Goal: Entertainment & Leisure: Consume media (video, audio)

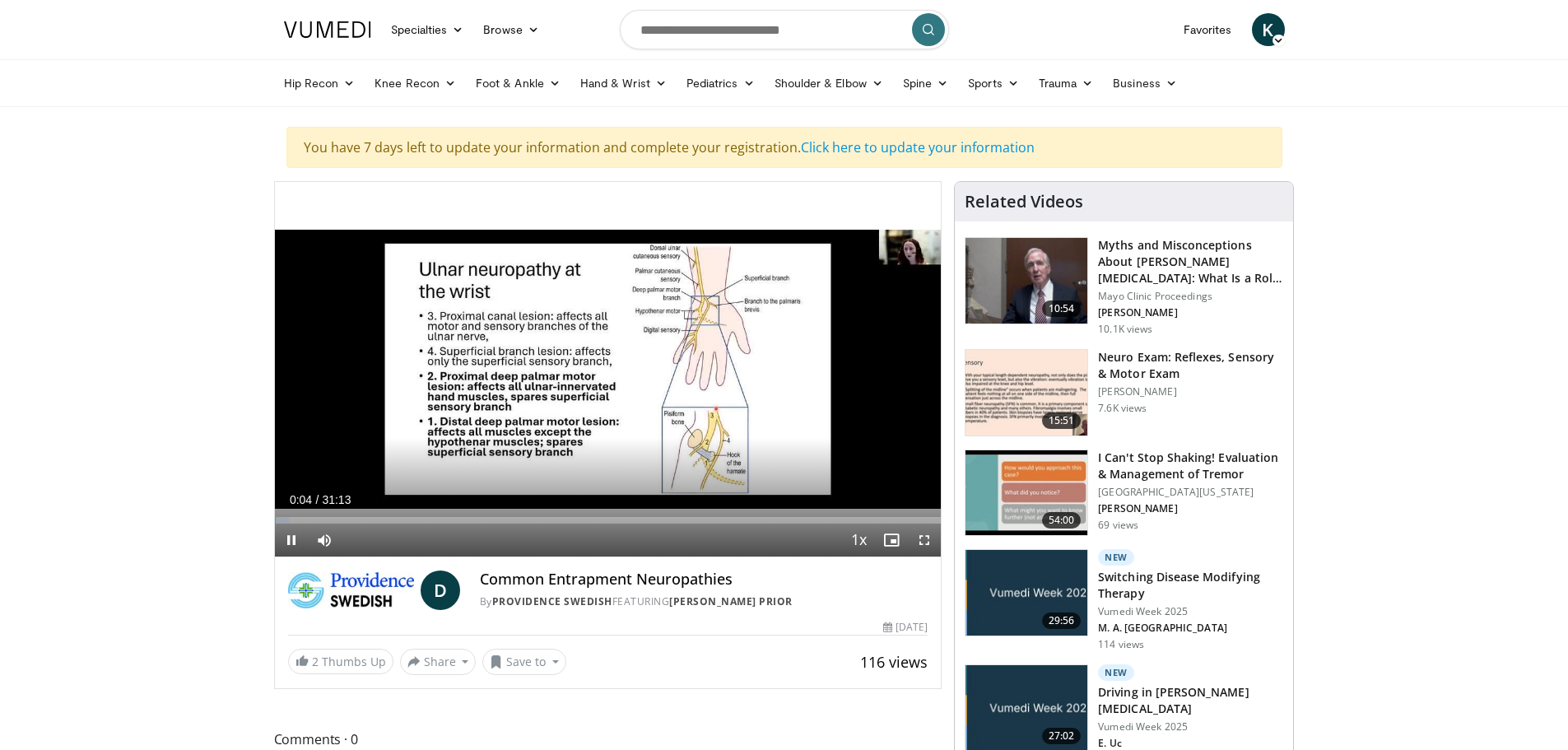
drag, startPoint x: 769, startPoint y: 334, endPoint x: 1133, endPoint y: 166, distance: 400.9
click at [769, 335] on div "10 seconds Tap to unmute" at bounding box center [608, 369] width 667 height 374
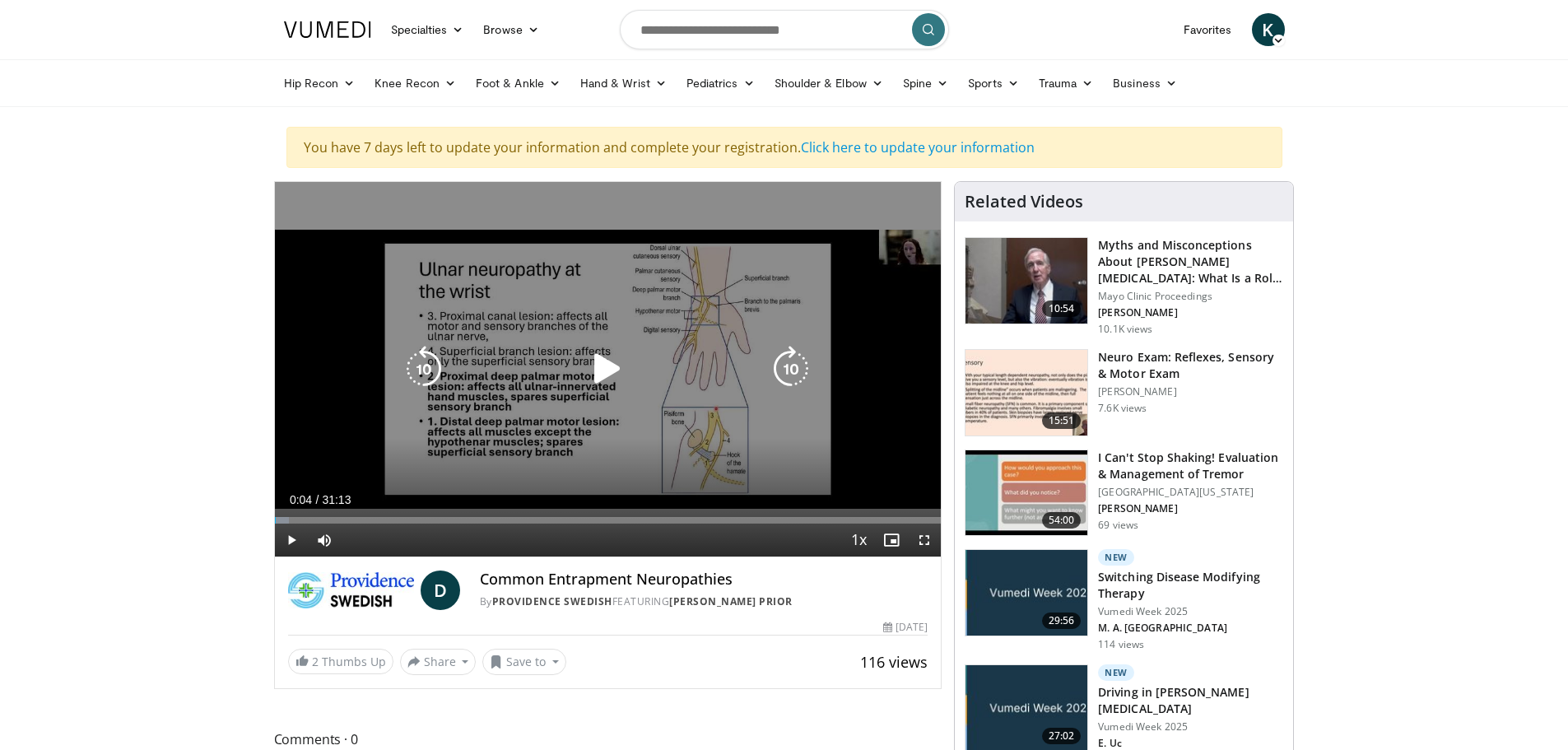
click at [771, 341] on div "10 seconds Tap to unmute" at bounding box center [608, 369] width 667 height 374
click at [680, 346] on div "10 seconds Tap to unmute" at bounding box center [608, 369] width 667 height 374
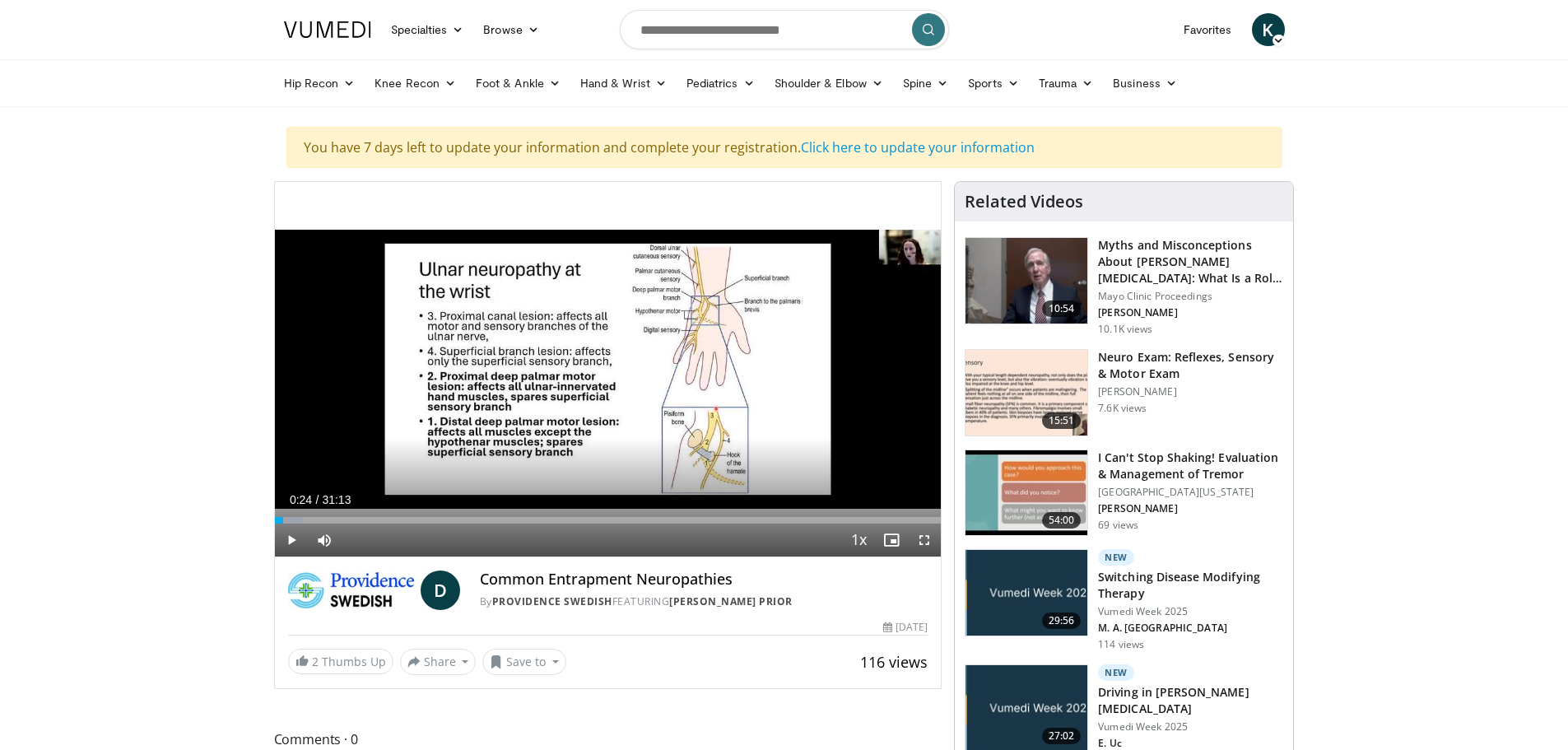
drag, startPoint x: 1363, startPoint y: 397, endPoint x: 1356, endPoint y: 416, distance: 20.2
drag, startPoint x: 1408, startPoint y: 324, endPoint x: 1415, endPoint y: 305, distance: 20.2
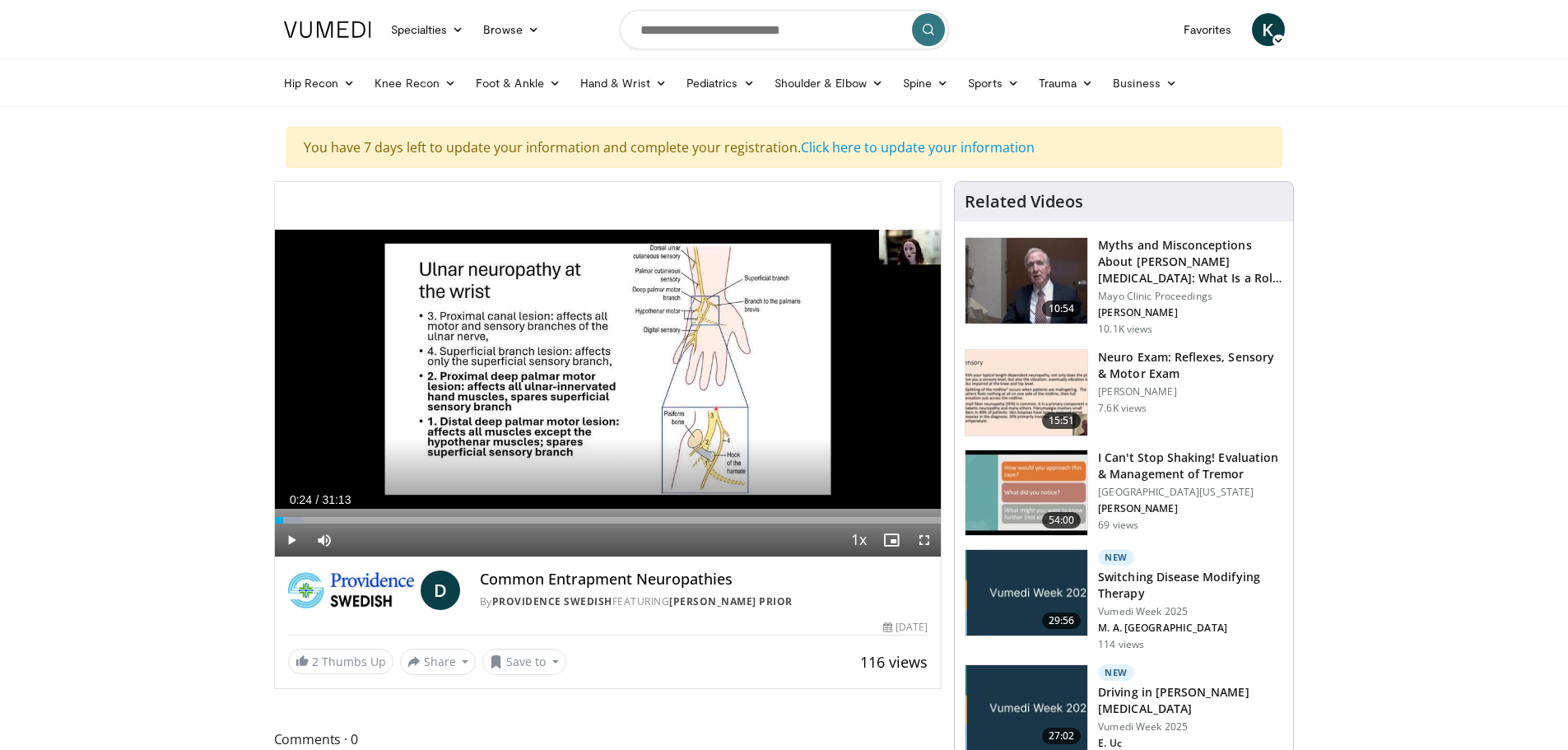
drag, startPoint x: 1490, startPoint y: 535, endPoint x: 1447, endPoint y: 542, distance: 43.6
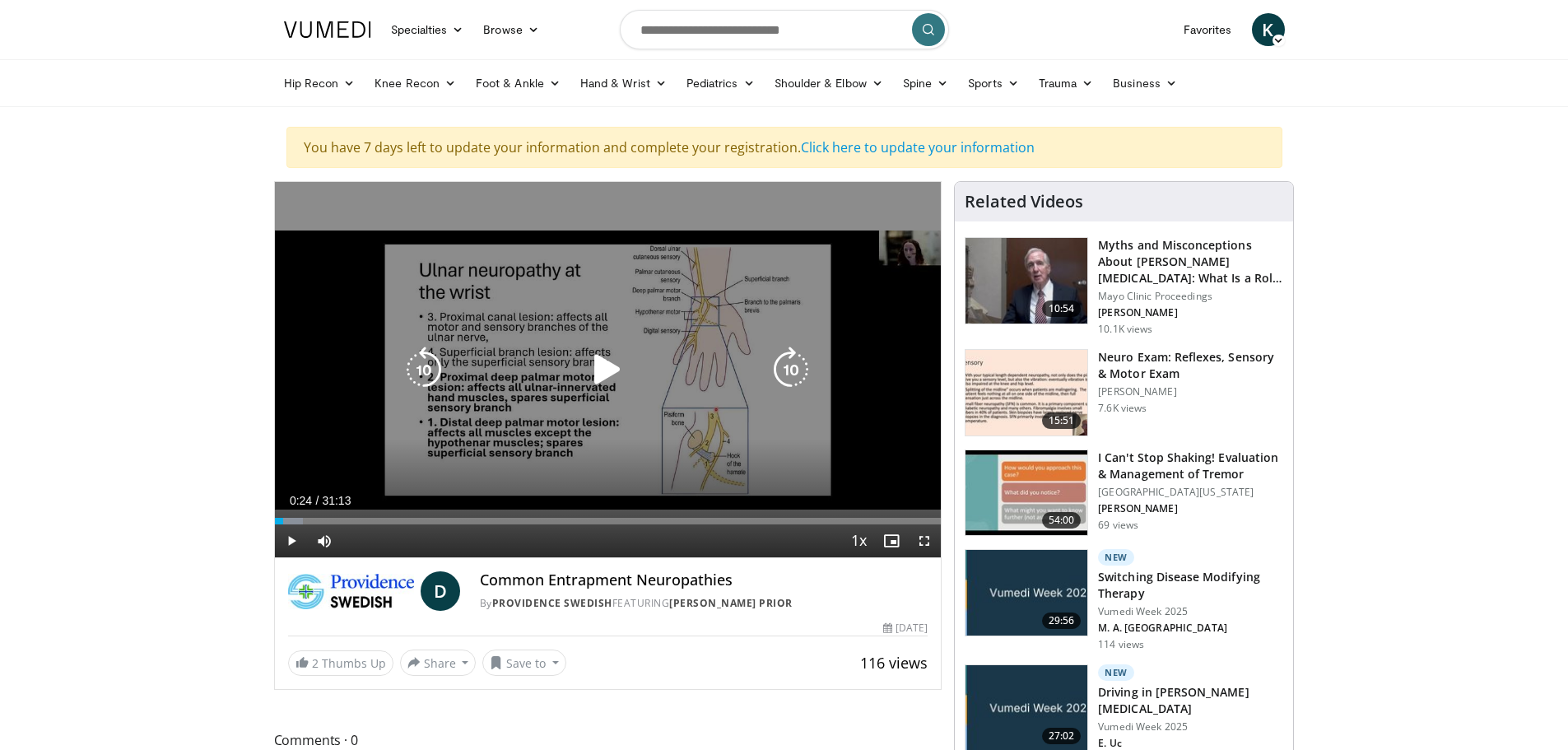
click at [713, 392] on div "10 seconds Tap to unmute" at bounding box center [608, 370] width 667 height 375
click at [690, 422] on div "10 seconds Tap to unmute" at bounding box center [608, 370] width 667 height 375
click at [636, 418] on div "10 seconds Tap to unmute" at bounding box center [608, 370] width 667 height 375
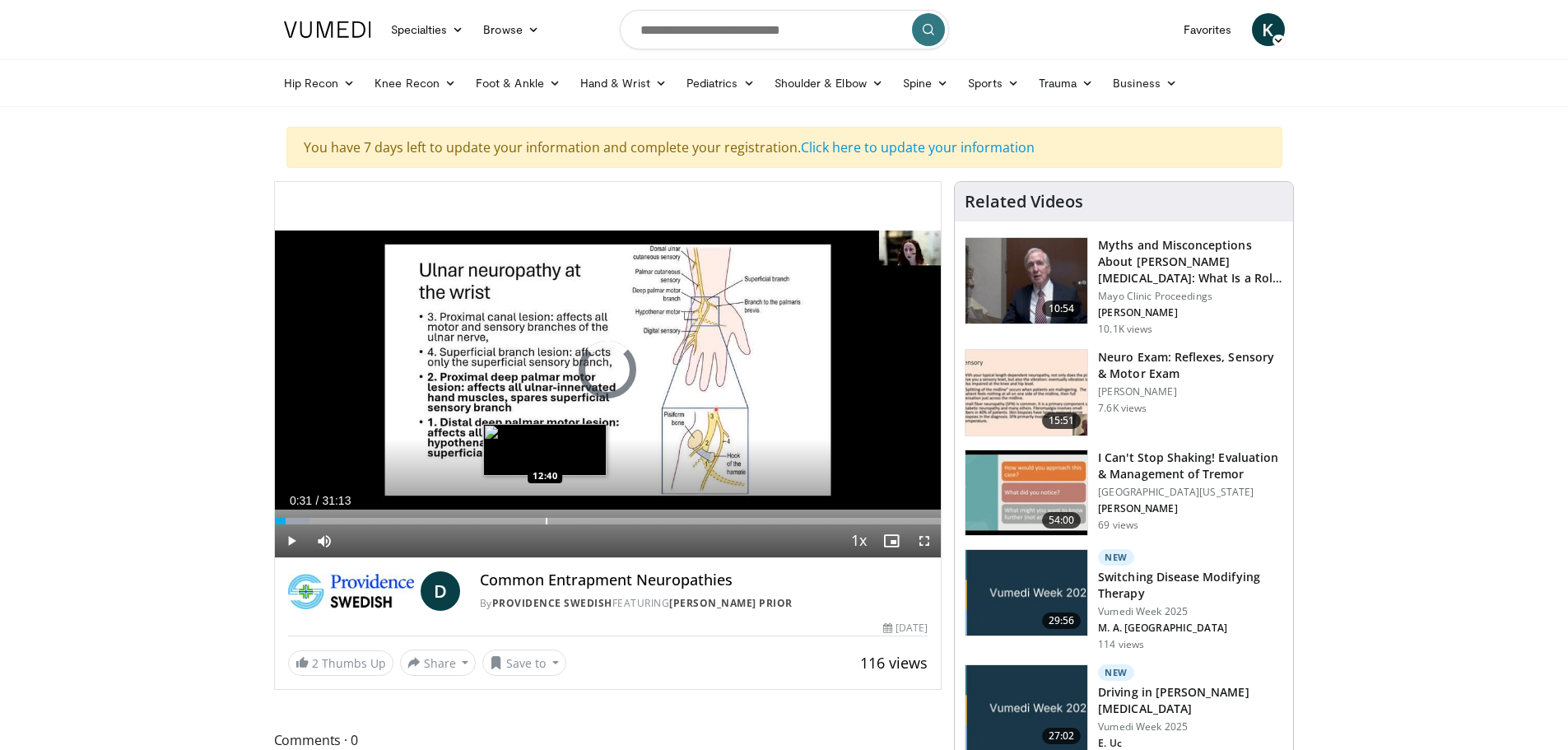
click at [545, 524] on div "Progress Bar" at bounding box center [546, 520] width 2 height 6
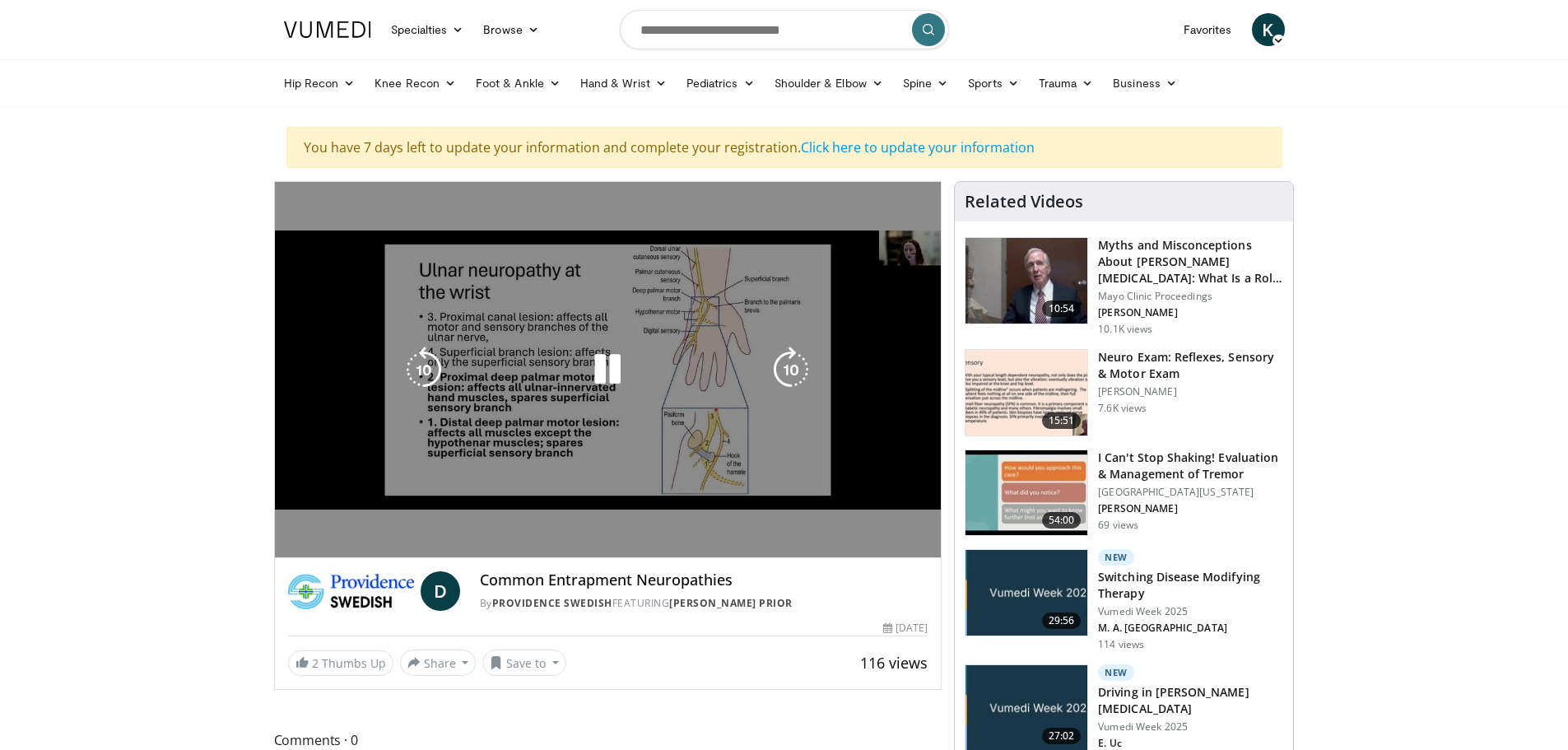
click at [293, 512] on video-js "**********" at bounding box center [608, 370] width 667 height 376
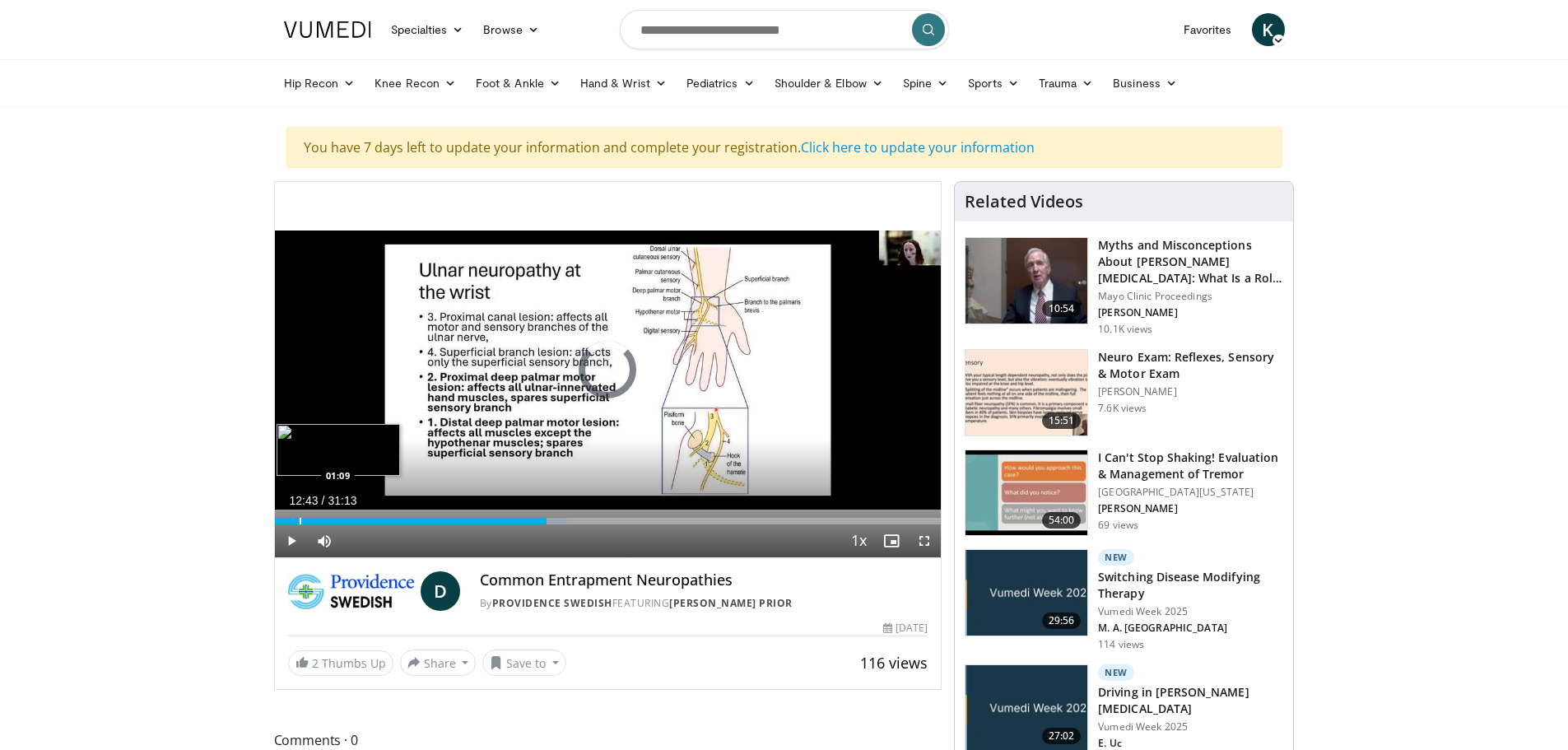
click at [299, 522] on div "Progress Bar" at bounding box center [300, 520] width 2 height 6
click at [924, 543] on span "Video Player" at bounding box center [924, 541] width 33 height 33
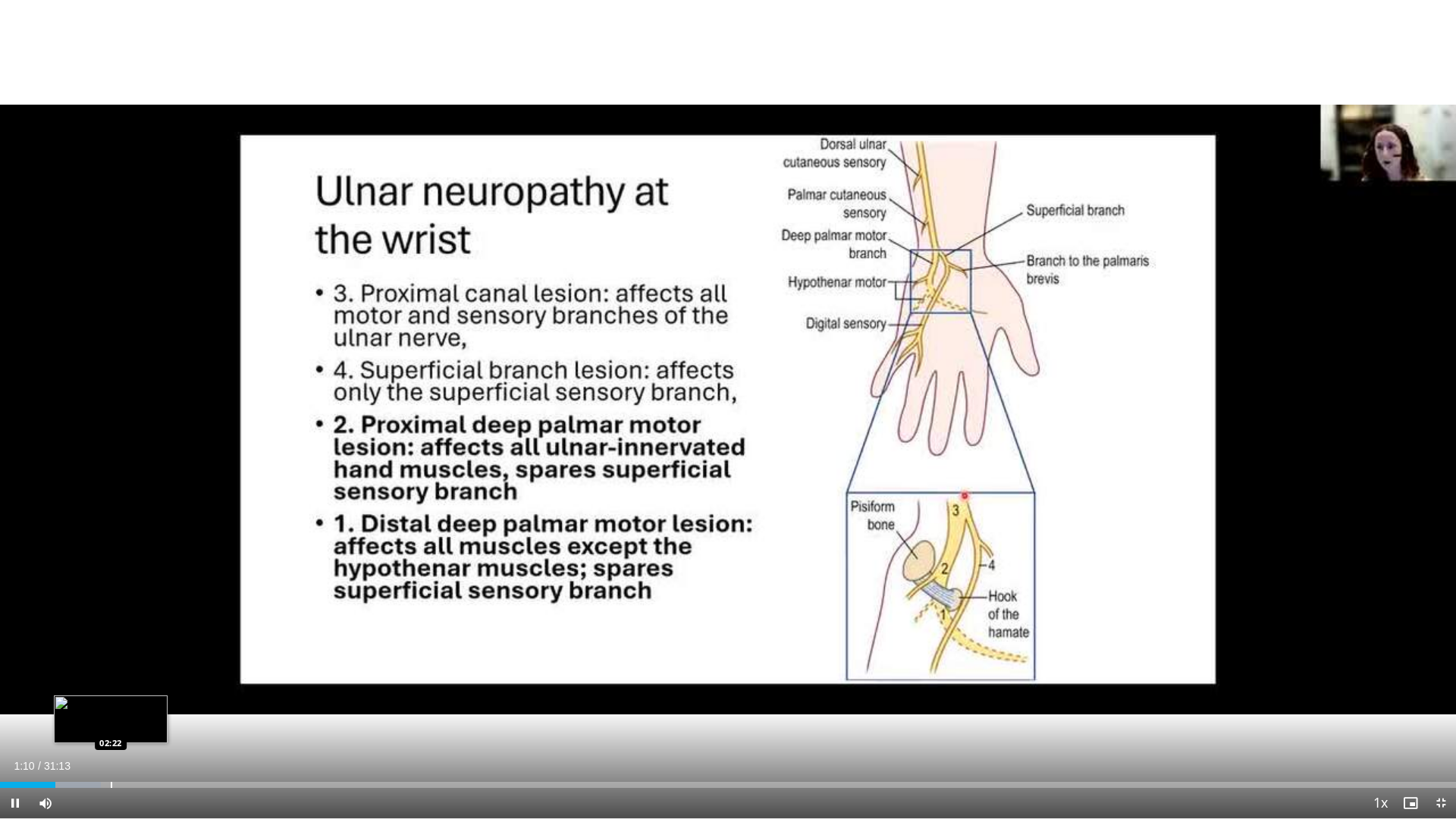
click at [110, 690] on div "Loaded : 6.94% 01:10 02:22" at bounding box center [728, 780] width 1456 height 14
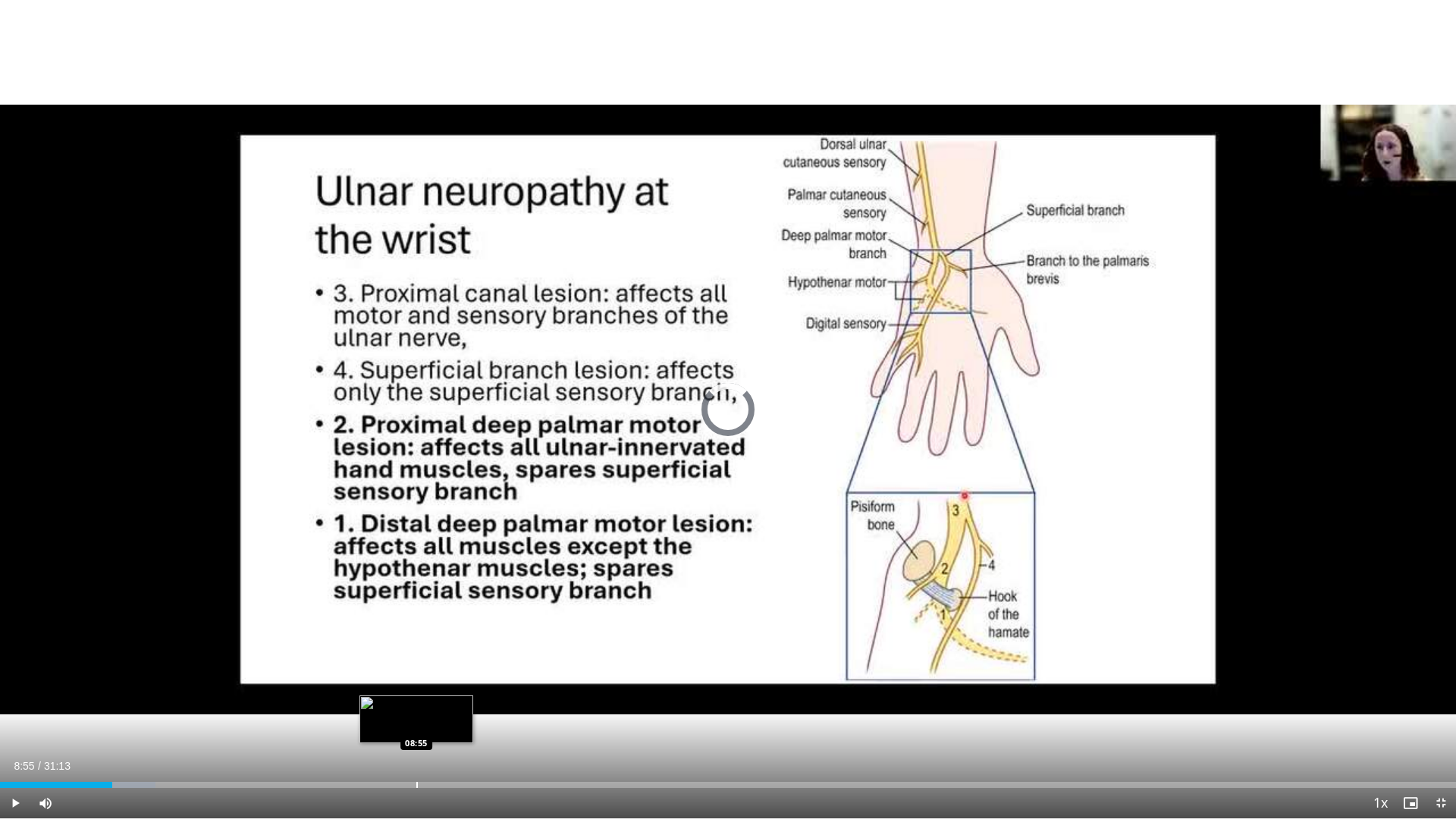
click at [416, 690] on div "Progress Bar" at bounding box center [417, 784] width 2 height 6
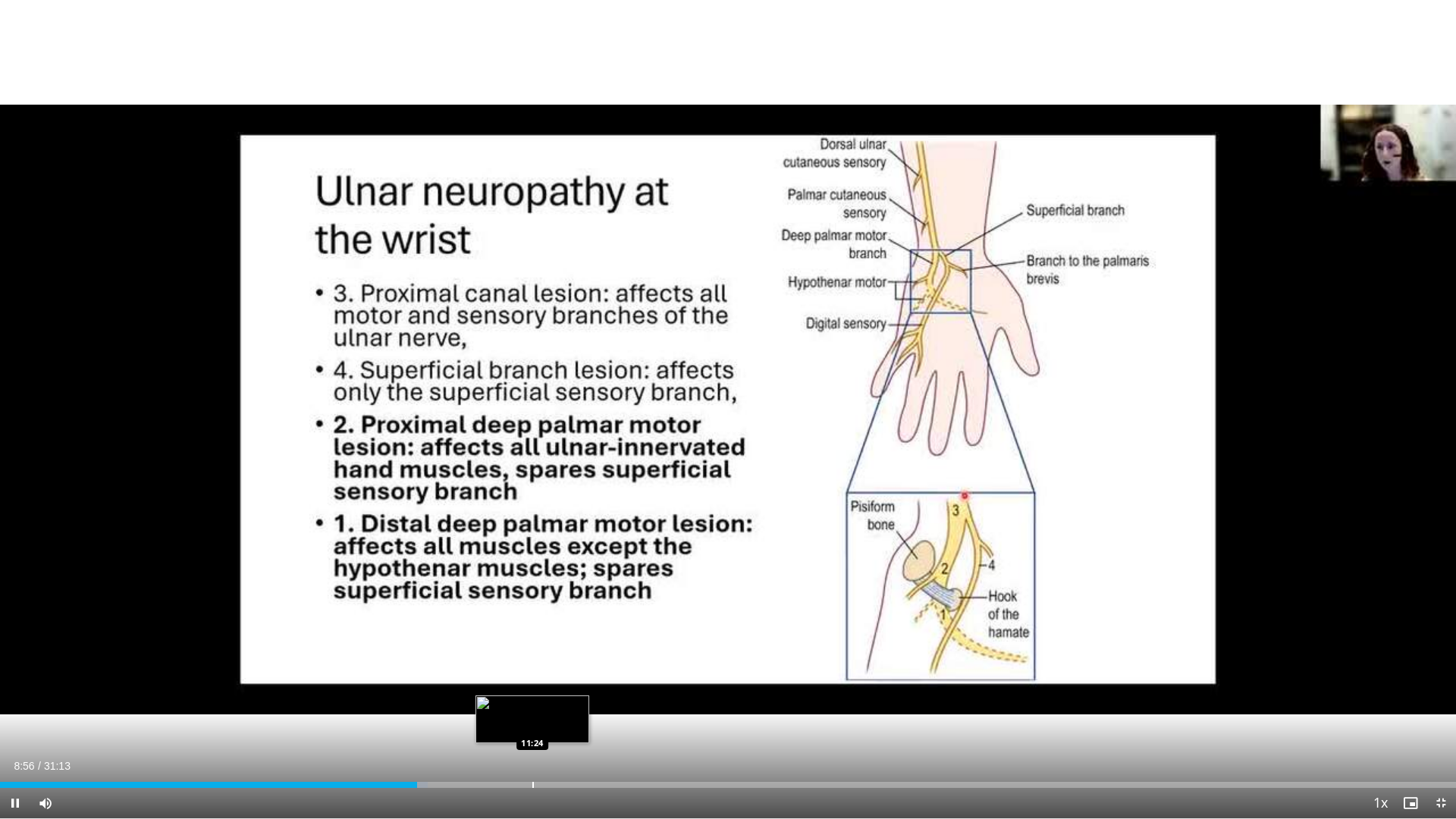
click at [534, 690] on div "Progress Bar" at bounding box center [533, 784] width 2 height 6
click at [493, 690] on div "Progress Bar" at bounding box center [494, 784] width 2 height 6
click at [523, 690] on div "Progress Bar" at bounding box center [523, 784] width 2 height 6
click at [495, 690] on div "Progress Bar" at bounding box center [496, 784] width 2 height 6
click at [459, 690] on div "Loaded : 37.37% 10:37 09:55" at bounding box center [728, 780] width 1456 height 14
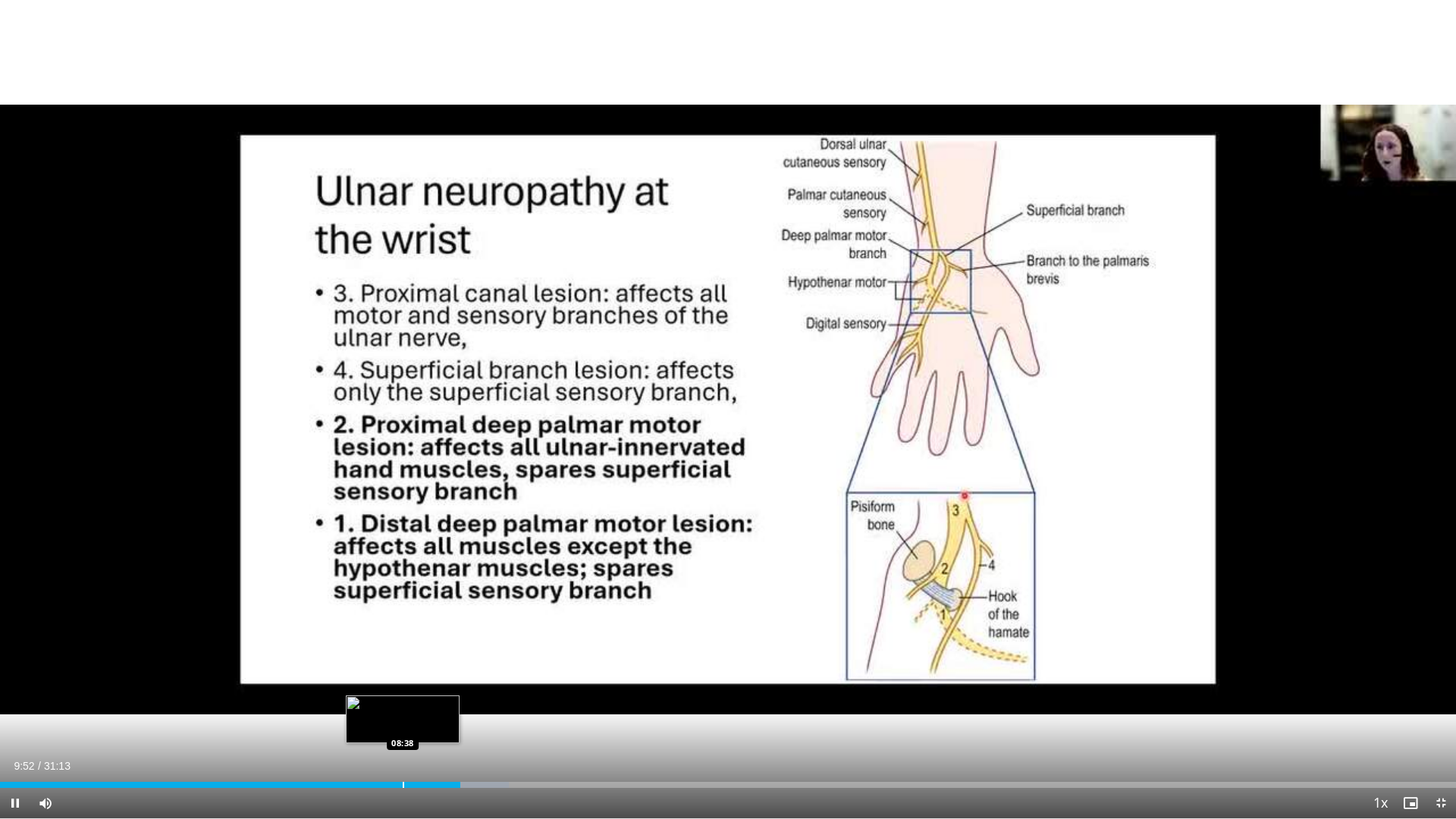
click at [403, 690] on div "Progress Bar" at bounding box center [404, 784] width 2 height 6
click at [380, 690] on div "Loaded : 30.43% 08:38 08:09" at bounding box center [728, 780] width 1456 height 14
click at [349, 690] on div "Loaded : 0.00% 07:28 07:29" at bounding box center [728, 780] width 1456 height 14
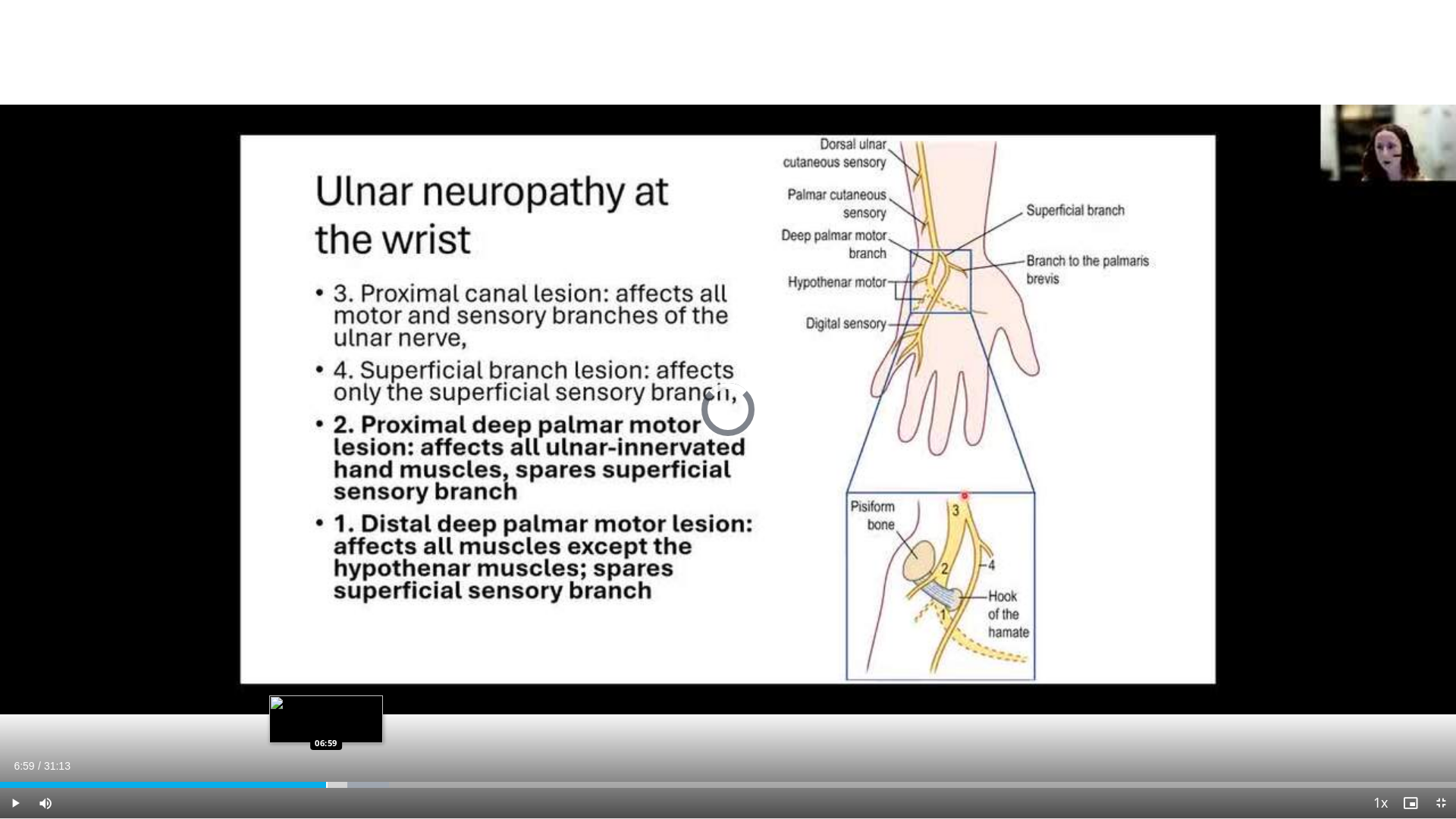
click at [326, 690] on div "Loaded : 26.70% 06:59 06:59" at bounding box center [728, 780] width 1456 height 14
click at [277, 690] on div "Current Time 6:59 / Duration 31:13" at bounding box center [728, 766] width 1456 height 13
click at [276, 690] on div "Loaded : 0.00% 07:00 05:55" at bounding box center [728, 780] width 1456 height 14
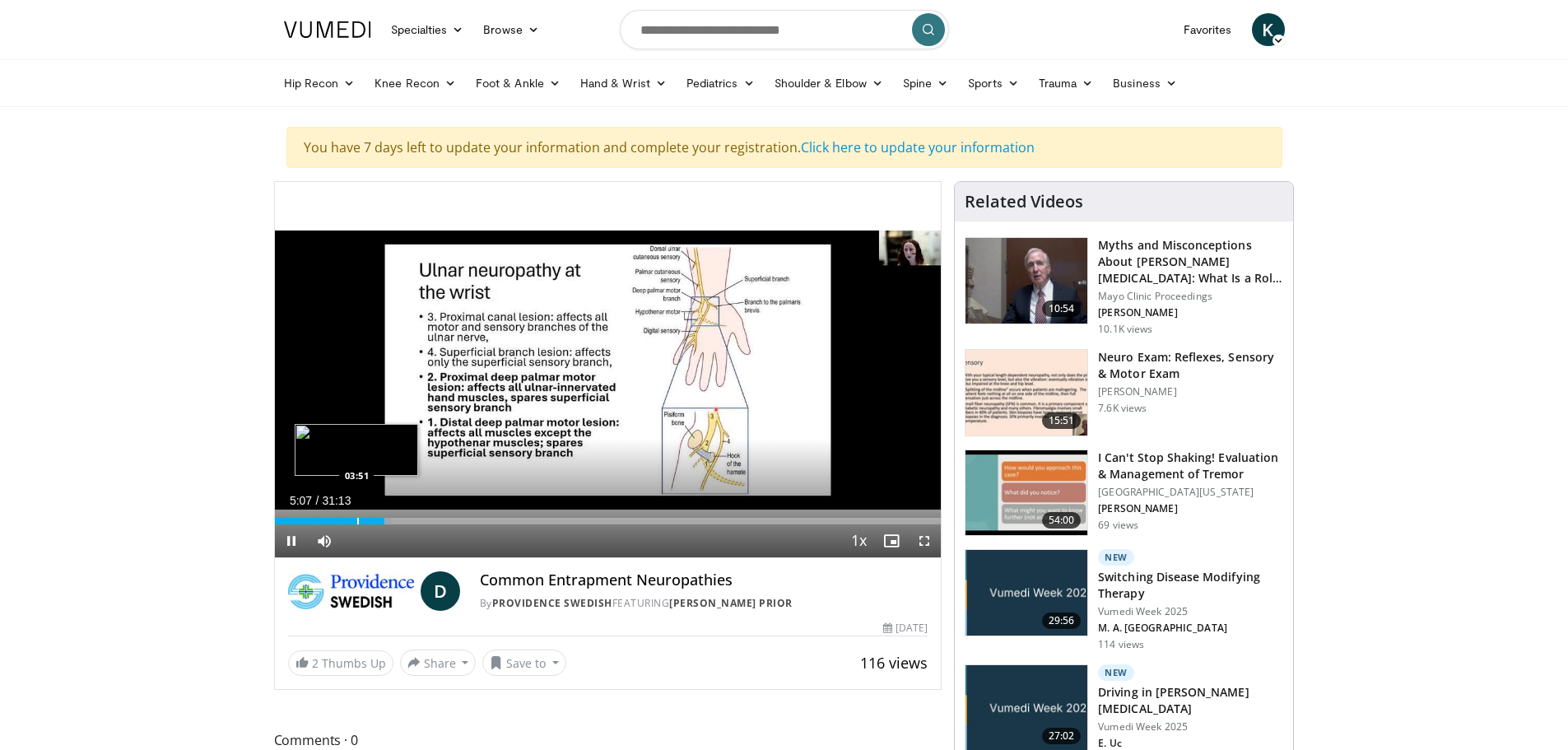
click at [356, 516] on div "Loaded : 17.48% 05:08 03:51" at bounding box center [608, 516] width 667 height 15
click at [342, 514] on div "Loaded : 13.24% 03:11 03:11" at bounding box center [608, 516] width 667 height 15
click at [318, 519] on div "Progress Bar" at bounding box center [319, 520] width 2 height 6
click at [298, 522] on div "Progress Bar" at bounding box center [299, 520] width 2 height 6
click at [307, 521] on div "Progress Bar" at bounding box center [308, 520] width 2 height 6
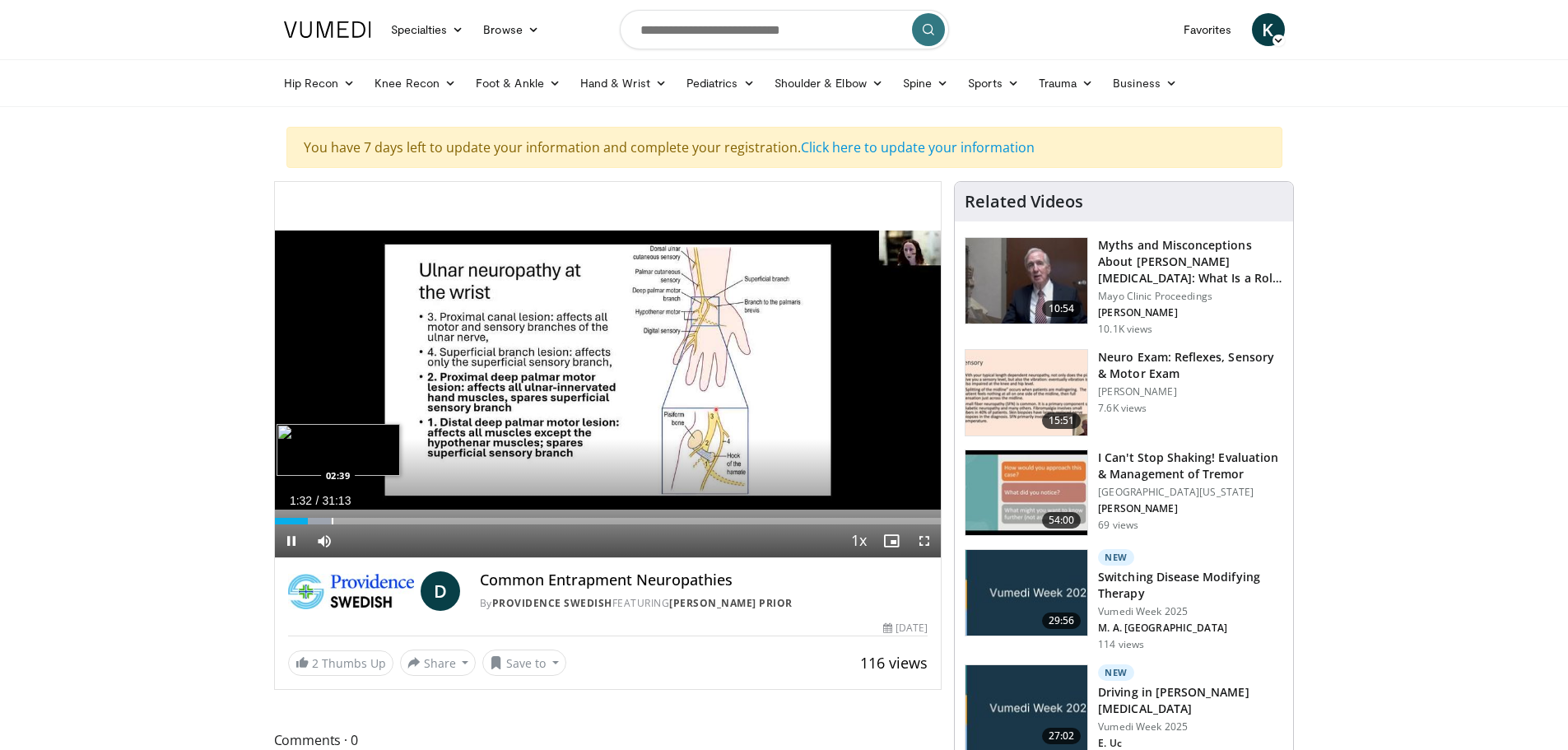
click at [333, 521] on div "Progress Bar" at bounding box center [333, 520] width 2 height 6
click at [355, 521] on div "Progress Bar" at bounding box center [356, 520] width 2 height 6
click at [396, 525] on div "Progress Bar" at bounding box center [397, 520] width 2 height 6
click at [412, 525] on div "Progress Bar" at bounding box center [413, 520] width 2 height 6
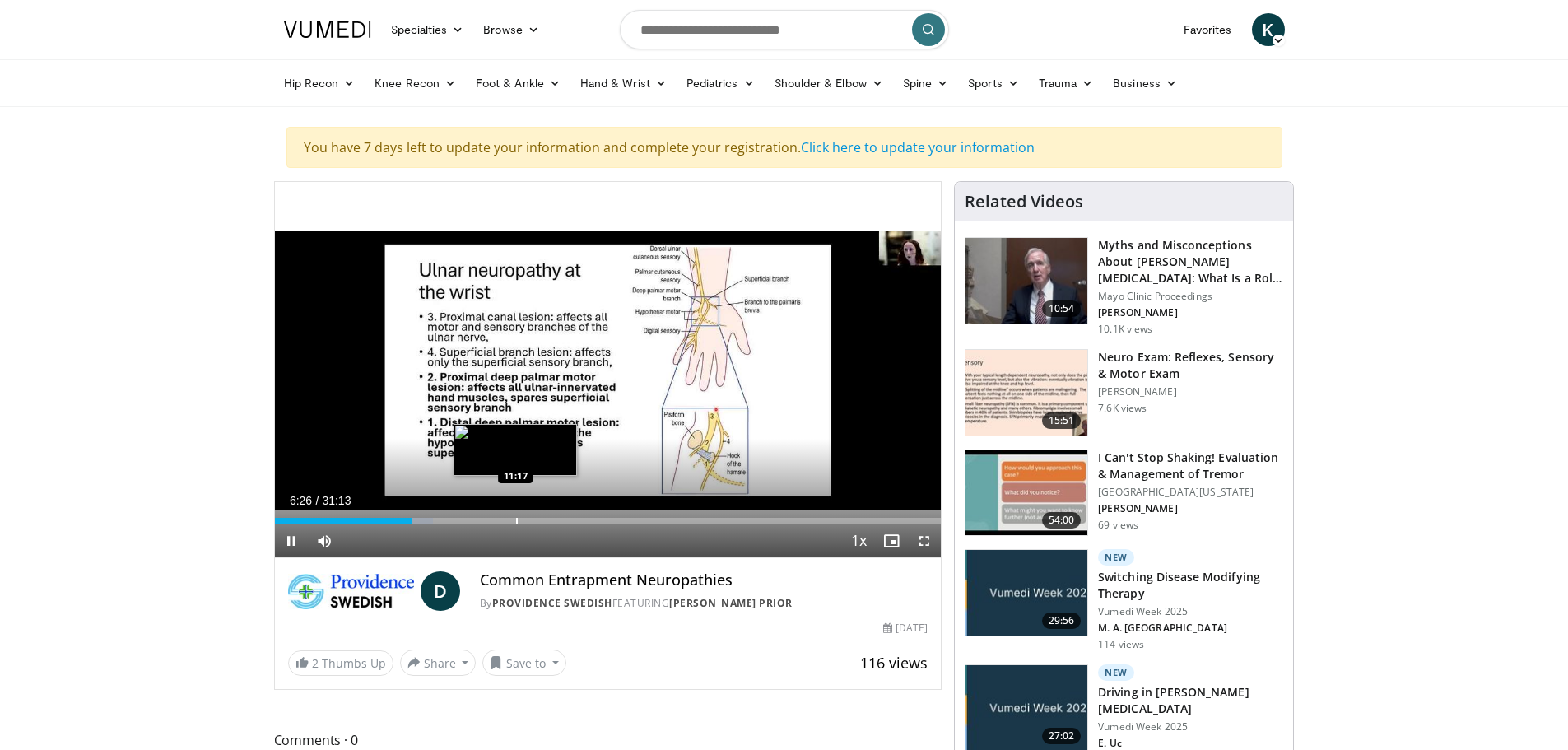
click at [516, 519] on div "Progress Bar" at bounding box center [517, 520] width 2 height 6
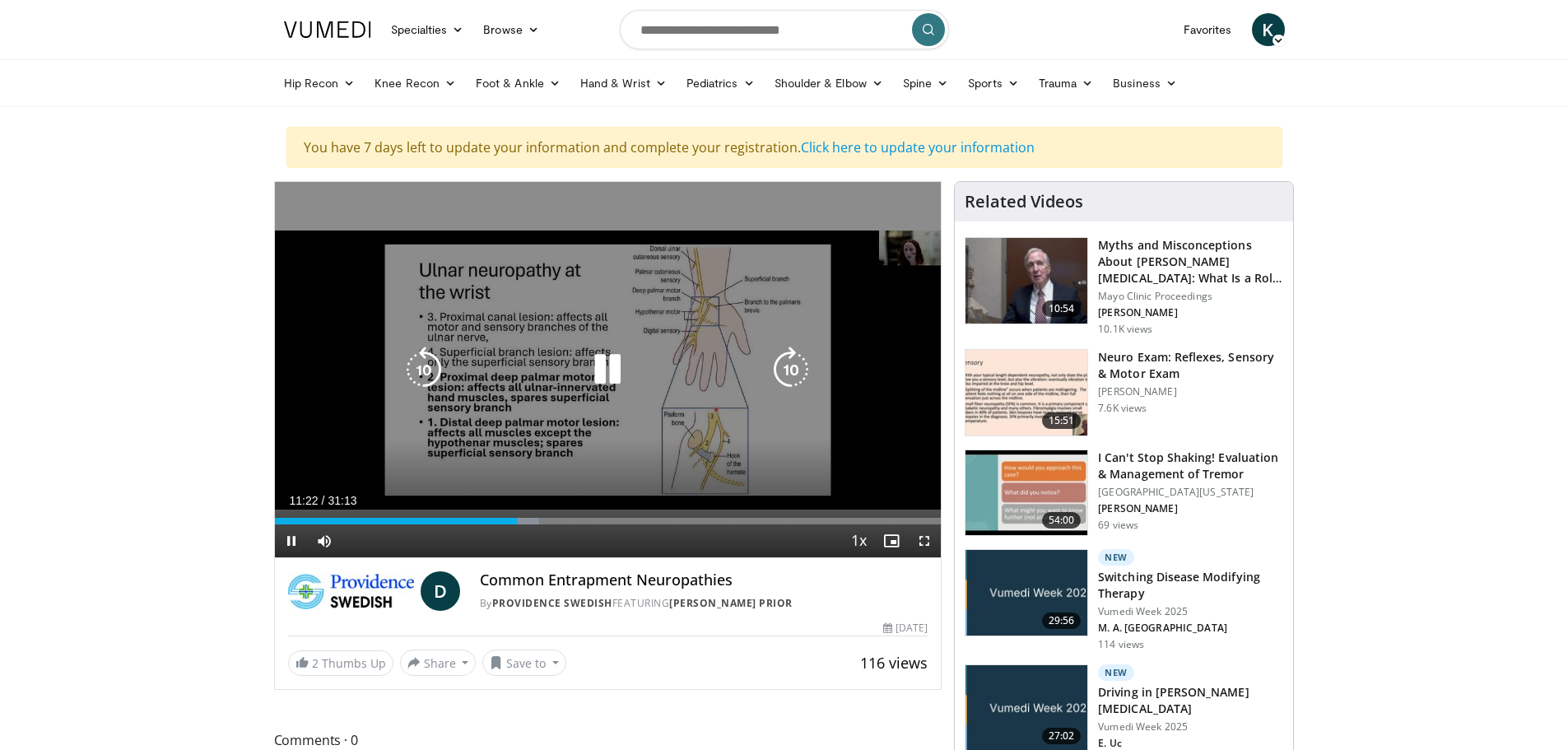
drag, startPoint x: 644, startPoint y: 373, endPoint x: 648, endPoint y: 381, distance: 8.9
click at [644, 373] on div "Video Player" at bounding box center [607, 370] width 400 height 33
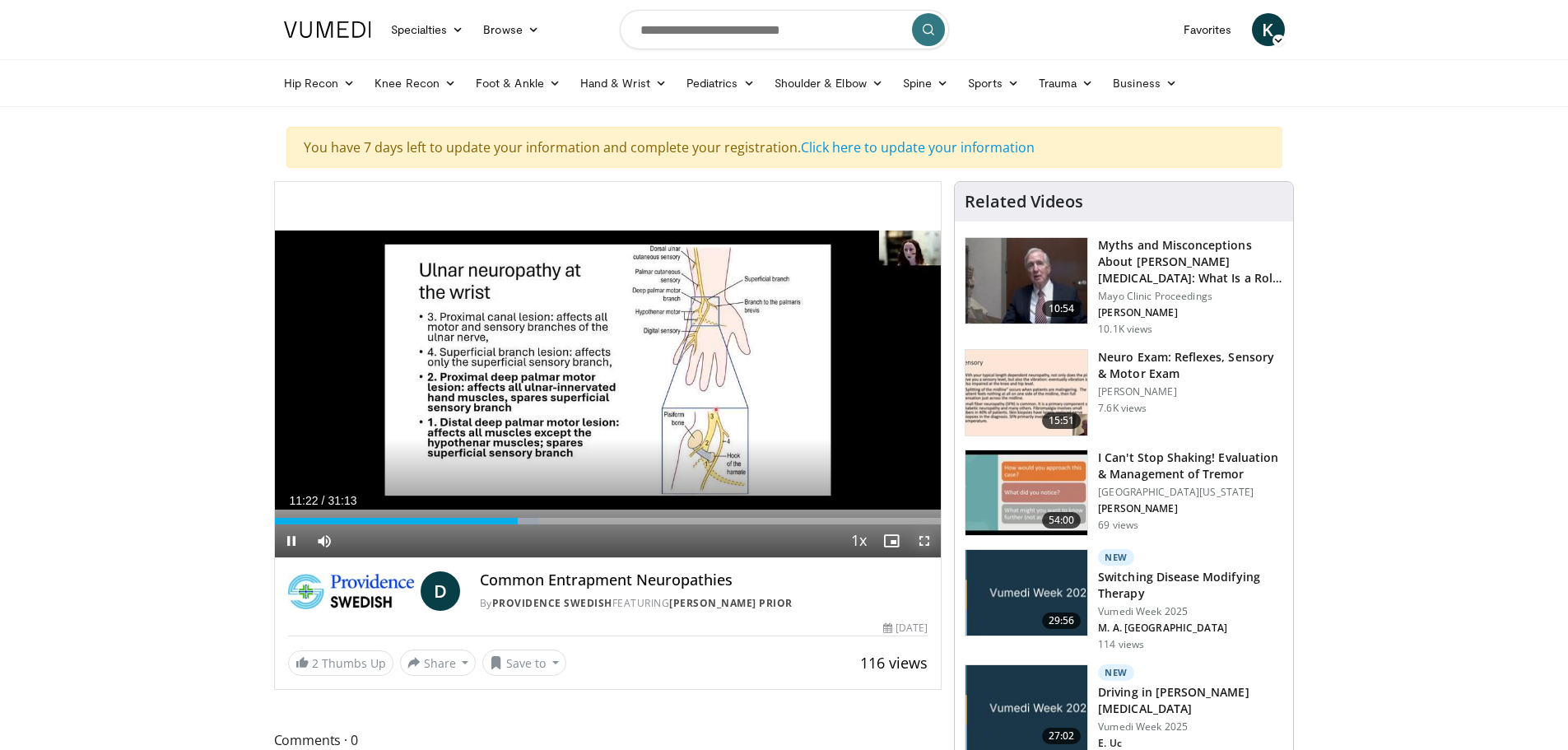
click at [923, 545] on span "Video Player" at bounding box center [924, 541] width 33 height 33
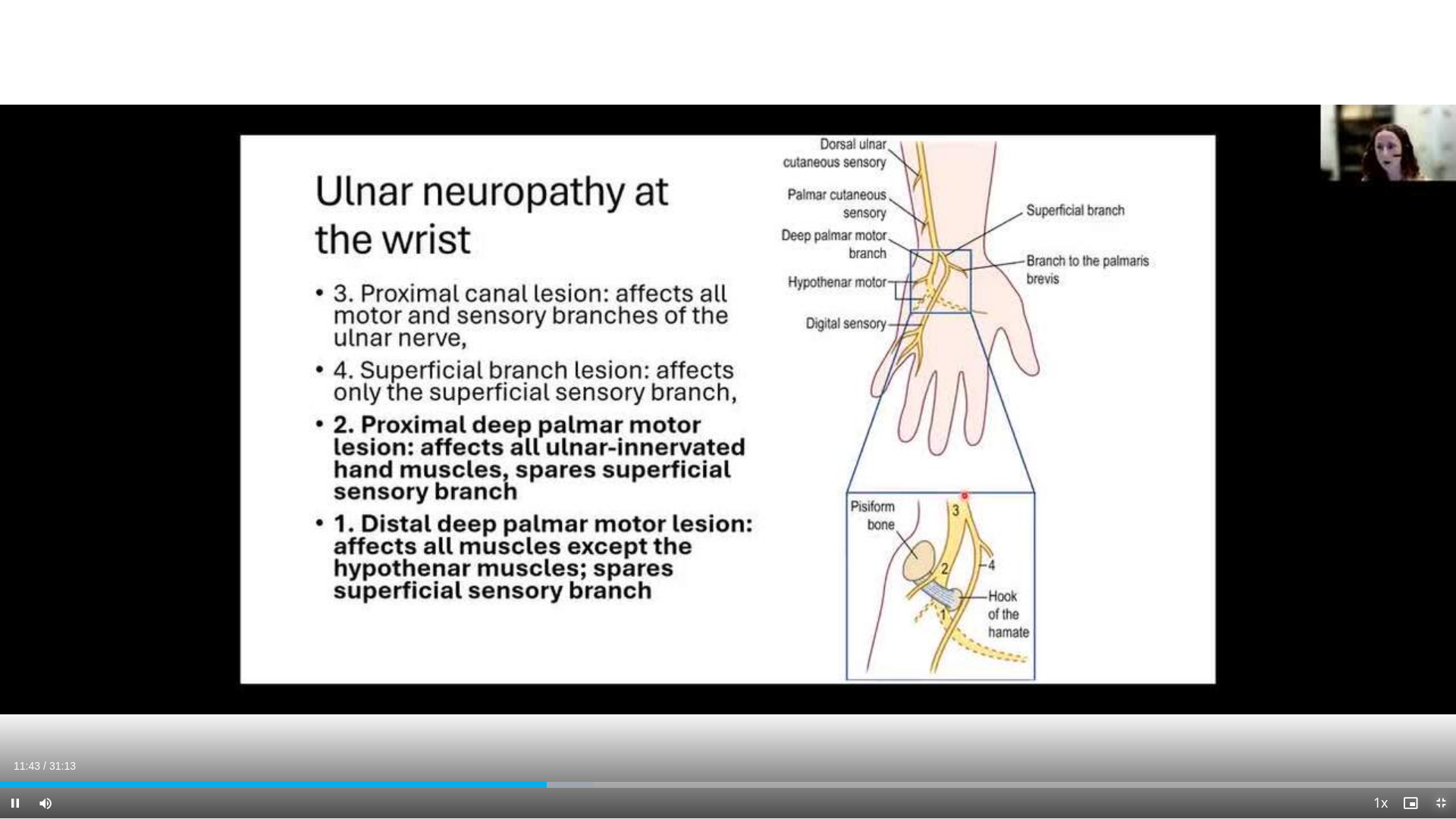
click at [1443, 690] on span "Video Player" at bounding box center [1441, 803] width 31 height 31
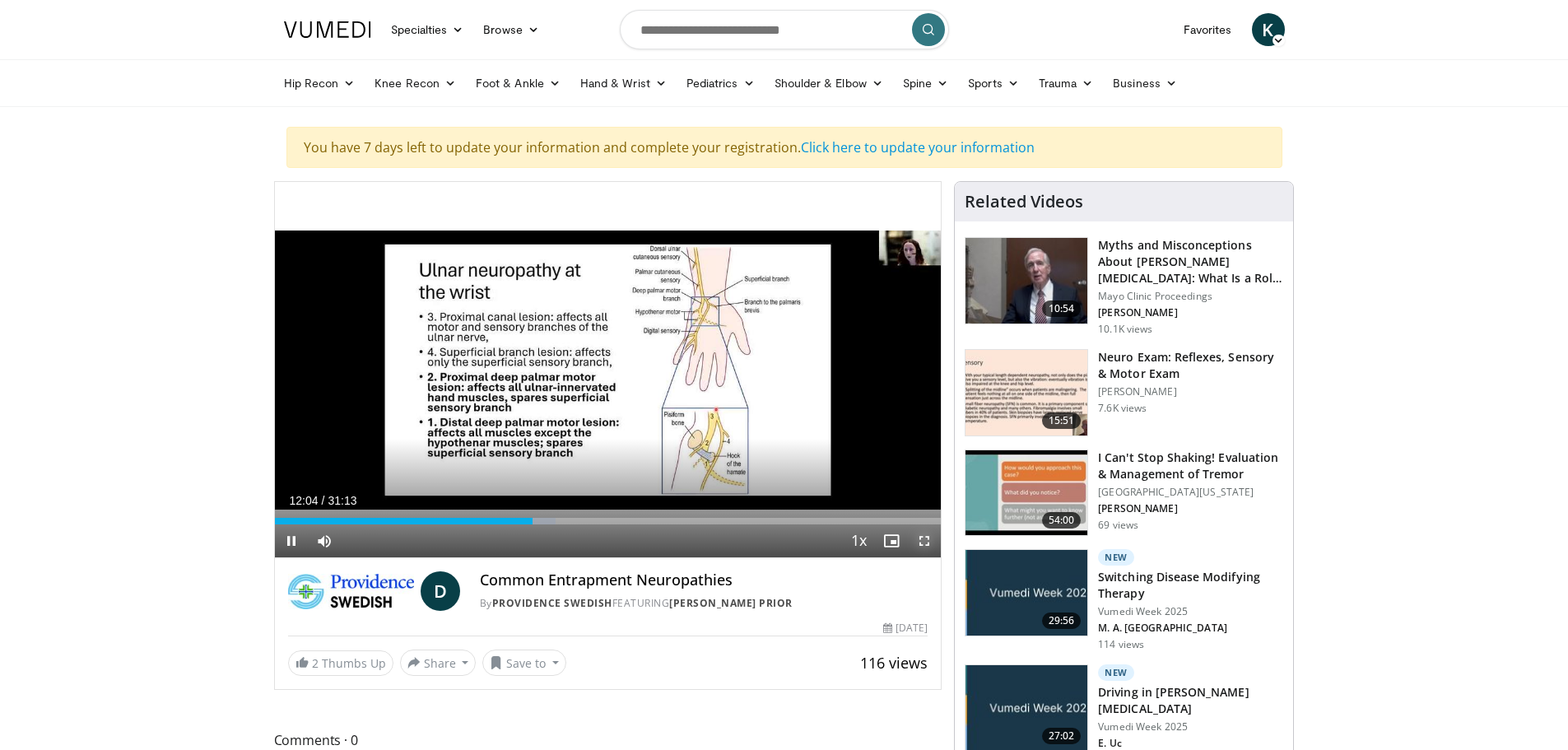
click at [920, 545] on span "Video Player" at bounding box center [924, 541] width 33 height 33
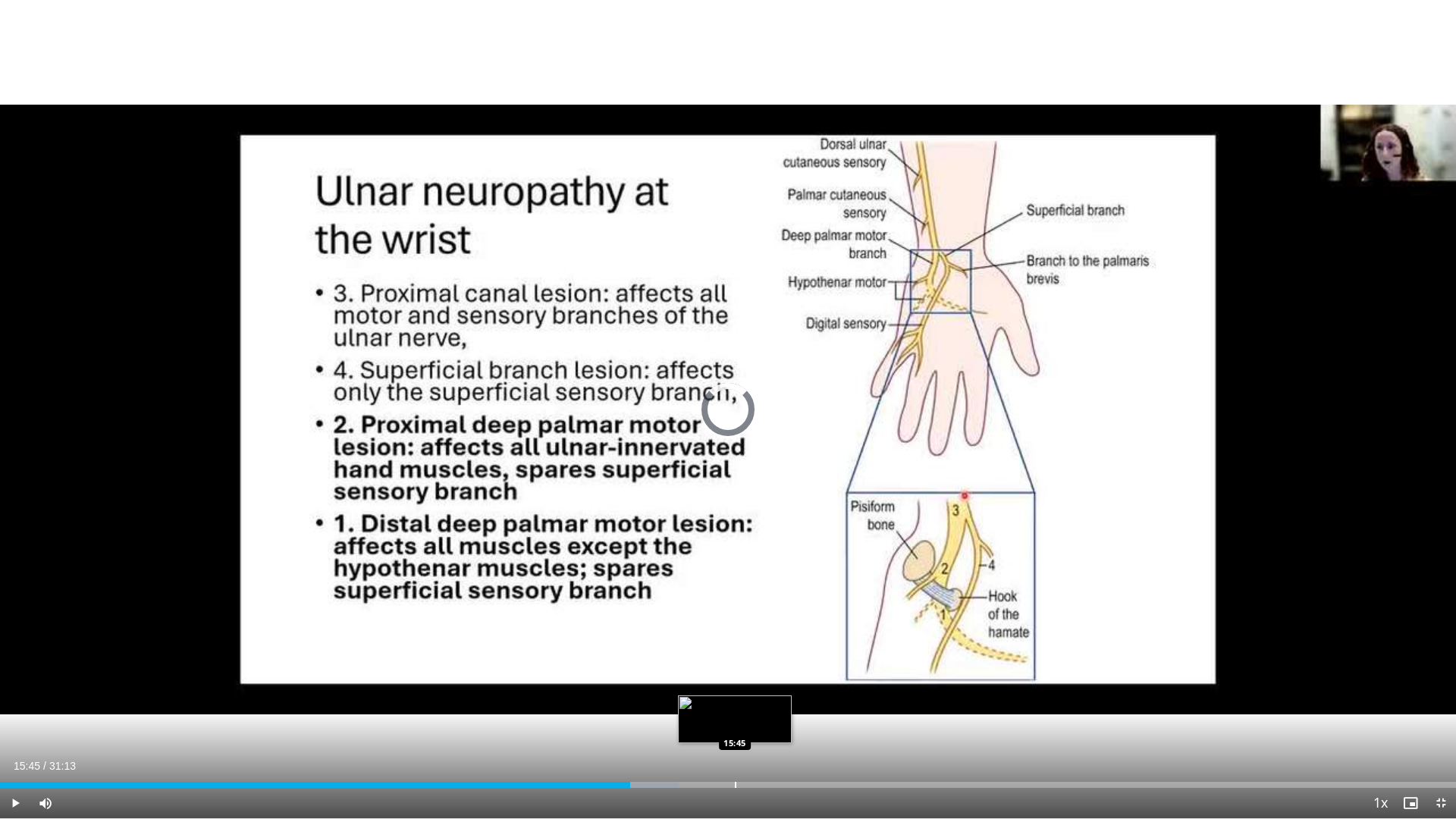
click at [735, 690] on div "Progress Bar" at bounding box center [736, 784] width 2 height 6
click at [767, 690] on div "Loaded : 54.46% 15:56 16:27" at bounding box center [728, 780] width 1456 height 14
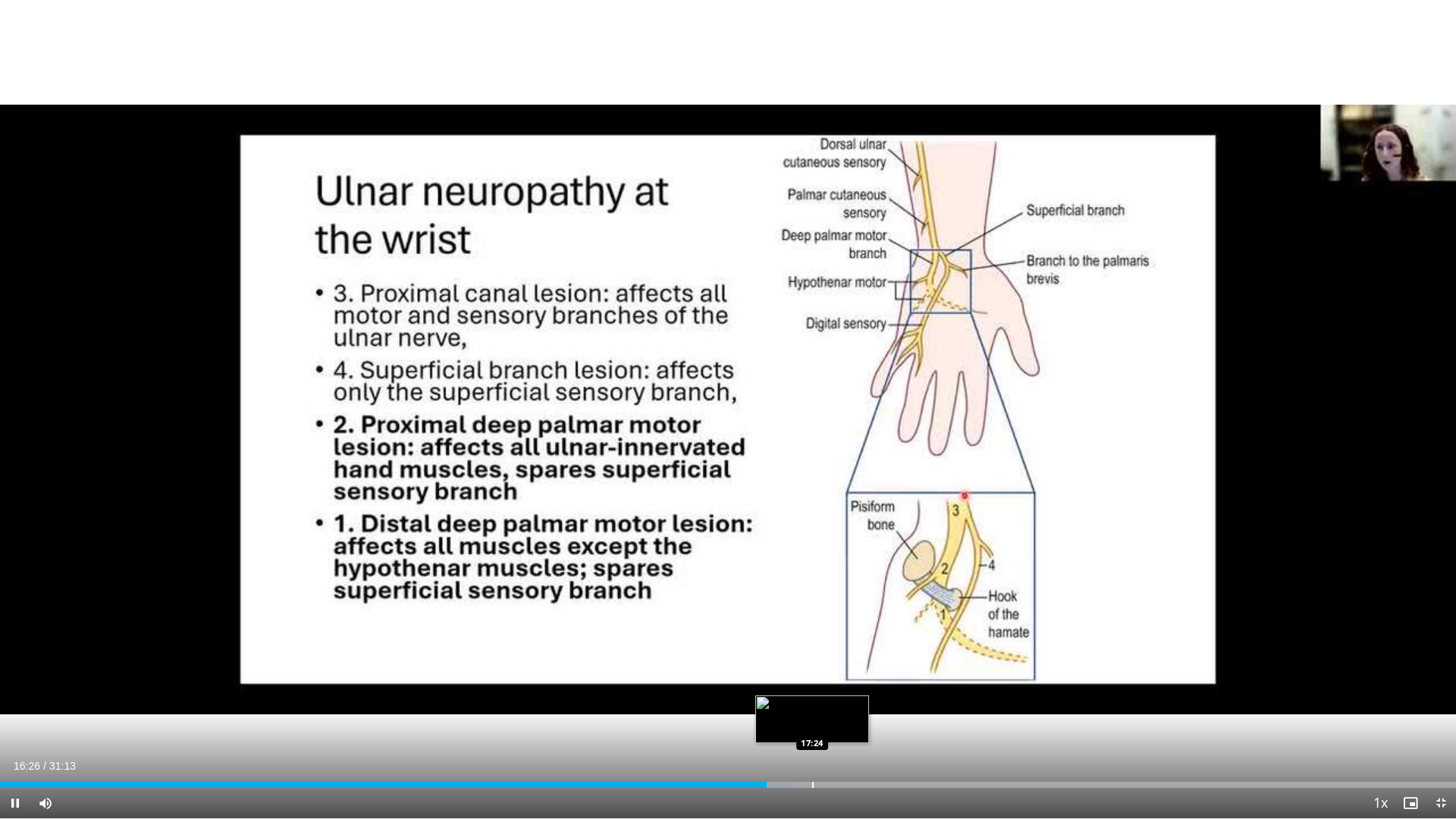
click at [812, 690] on div "Progress Bar" at bounding box center [813, 784] width 2 height 6
click at [859, 690] on div "Loaded : 56.06% 17:25 18:21" at bounding box center [728, 784] width 1456 height 6
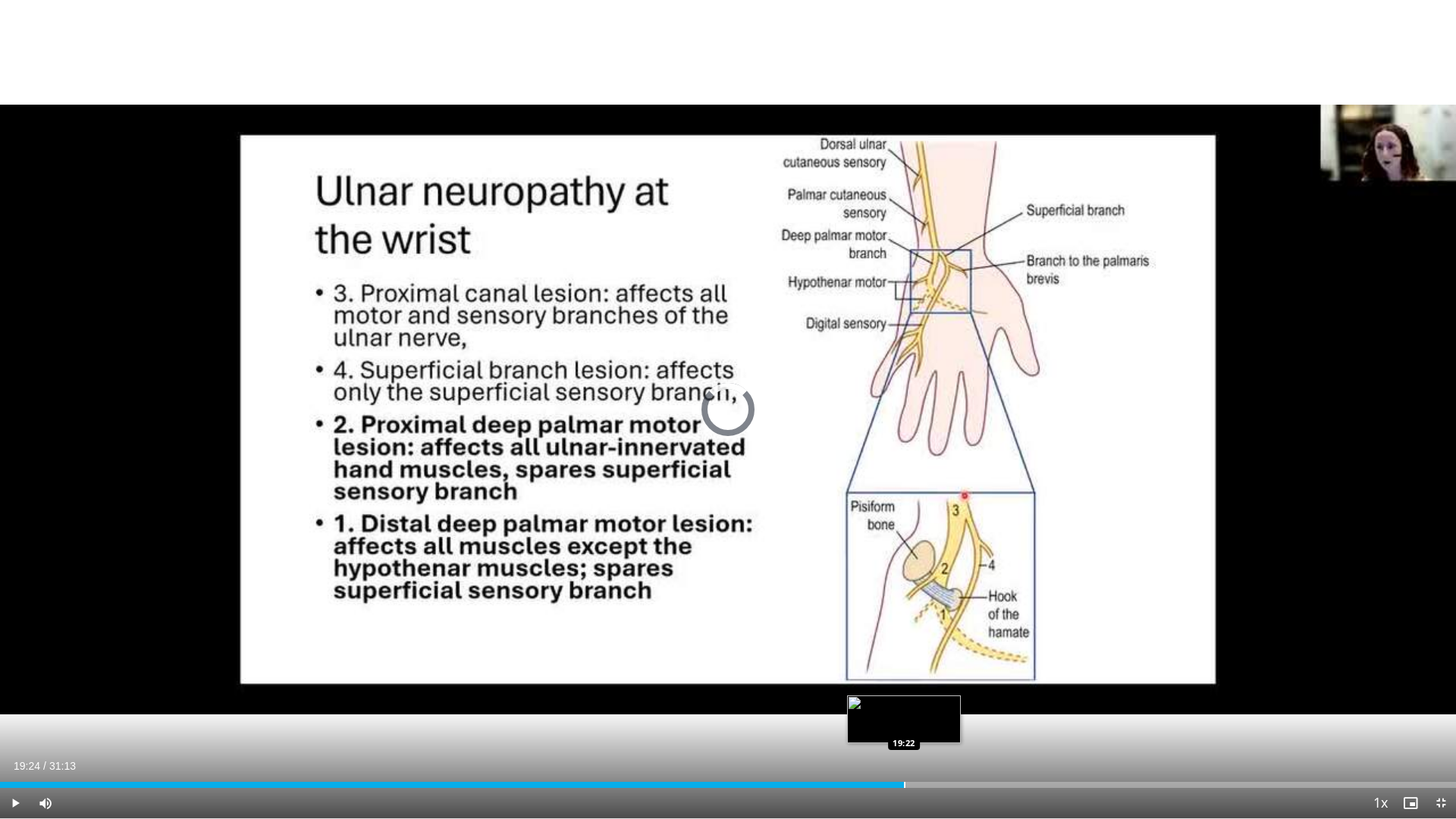
click at [905, 690] on div "Loaded : 59.80% 19:24 19:22" at bounding box center [728, 784] width 1456 height 6
click at [942, 690] on div "Current Time 19:24 / Duration 31:13 Pause Skip Backward Skip Forward Mute Loade…" at bounding box center [728, 803] width 1456 height 31
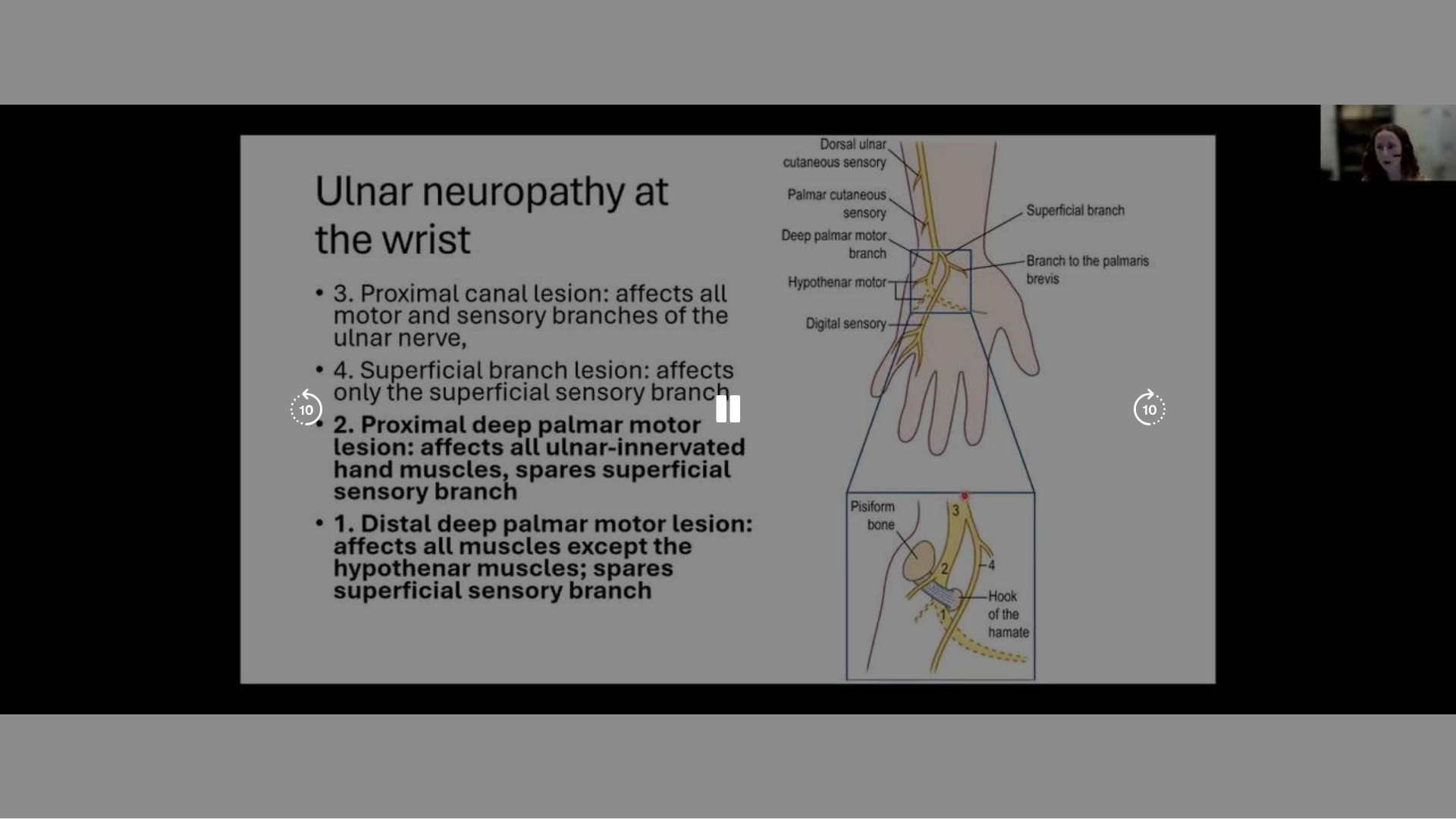
click at [951, 690] on video-js "**********" at bounding box center [728, 410] width 1456 height 819
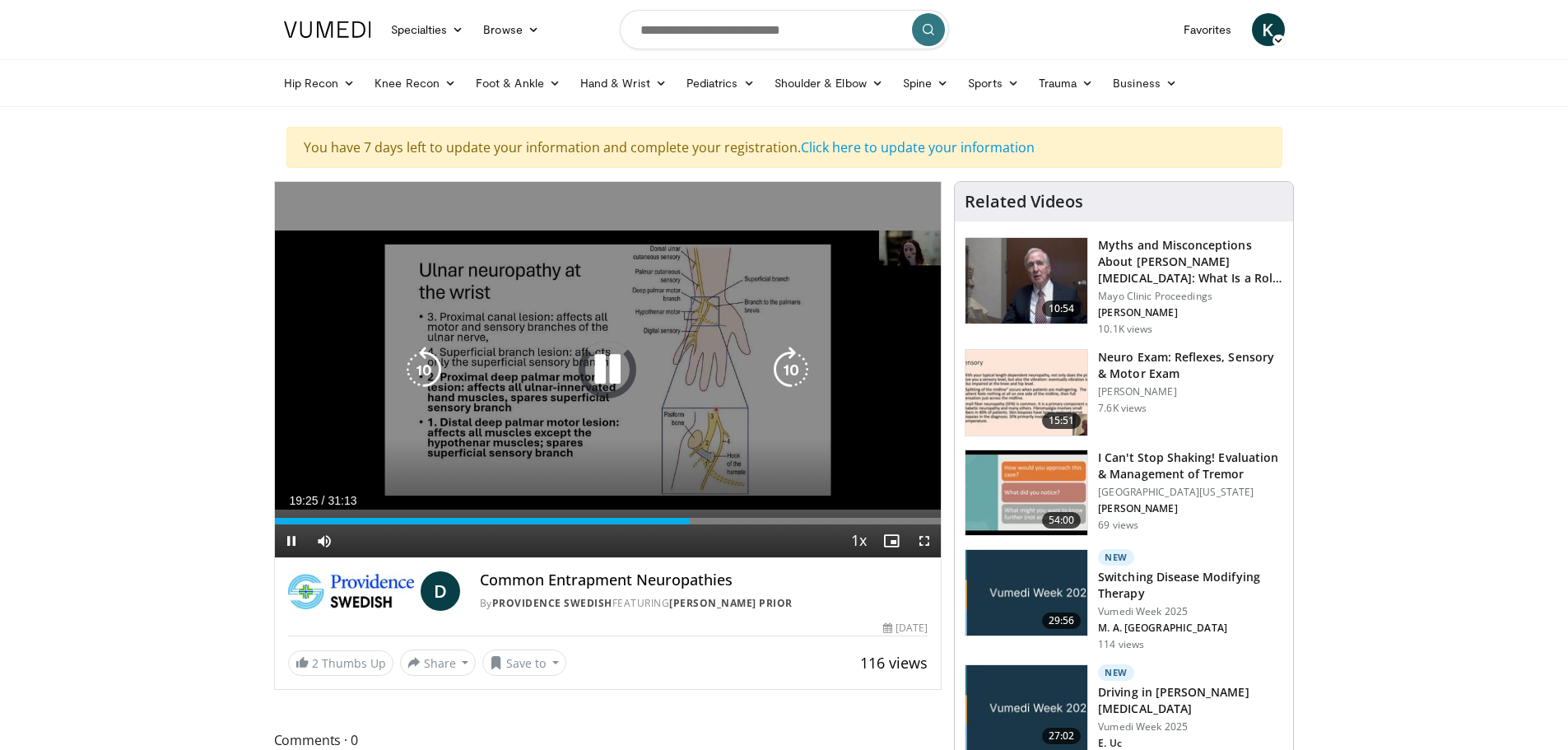
click at [688, 419] on div "10 seconds Tap to unmute" at bounding box center [608, 370] width 667 height 375
